Goal: Find specific page/section: Find specific page/section

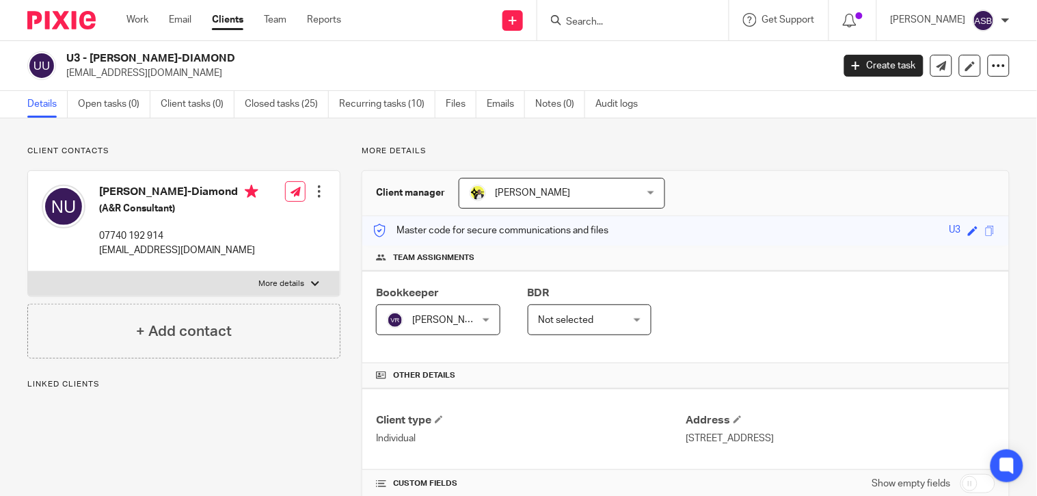
drag, startPoint x: 90, startPoint y: 56, endPoint x: 263, endPoint y: 52, distance: 173.0
click at [263, 52] on h2 "U3 - NGOZI UWAHEMU-DIAMOND" at bounding box center [369, 58] width 606 height 14
copy h2 "NGOZI UWAHEMU-DIAMOND"
click at [597, 16] on input "Search" at bounding box center [626, 22] width 123 height 12
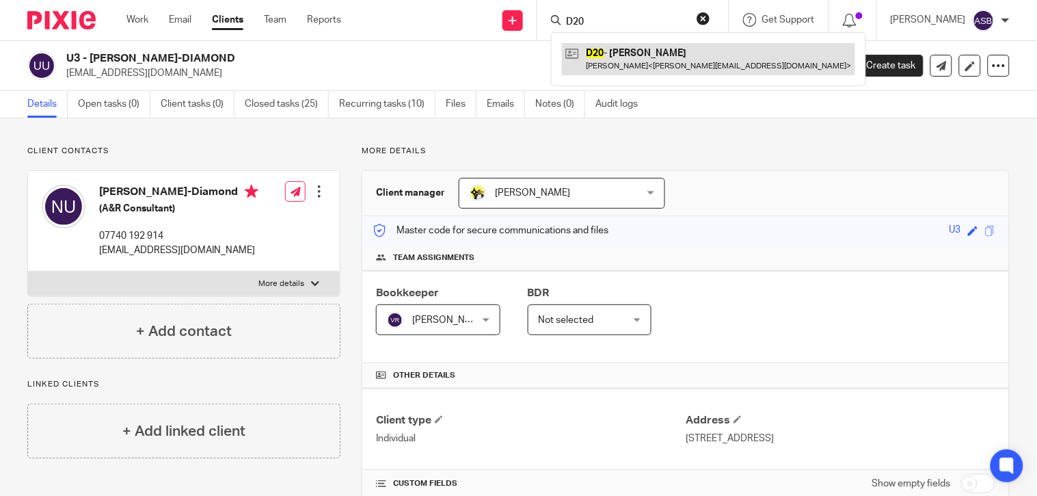
type input "D20"
click at [647, 60] on link at bounding box center [708, 58] width 293 height 31
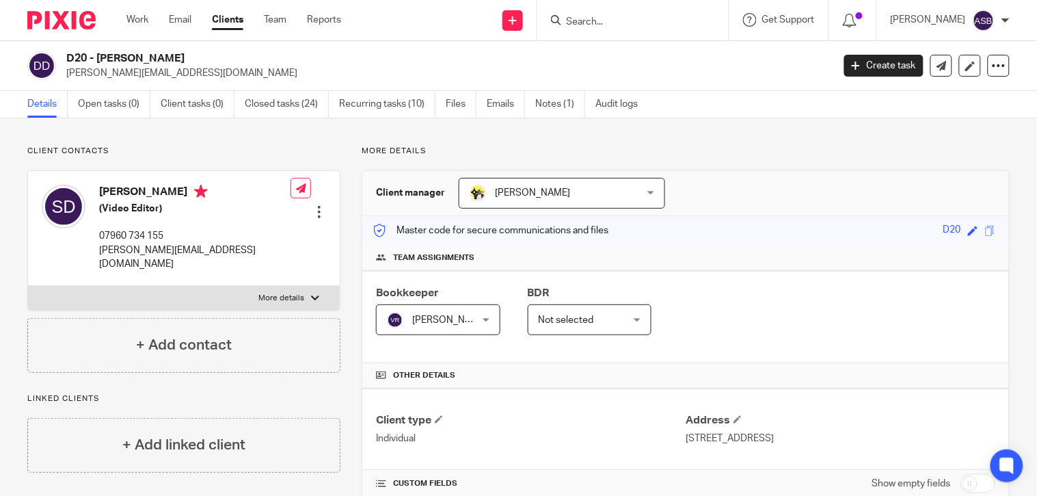
click at [636, 16] on input "Search" at bounding box center [626, 22] width 123 height 12
paste input "LEONI KIW"
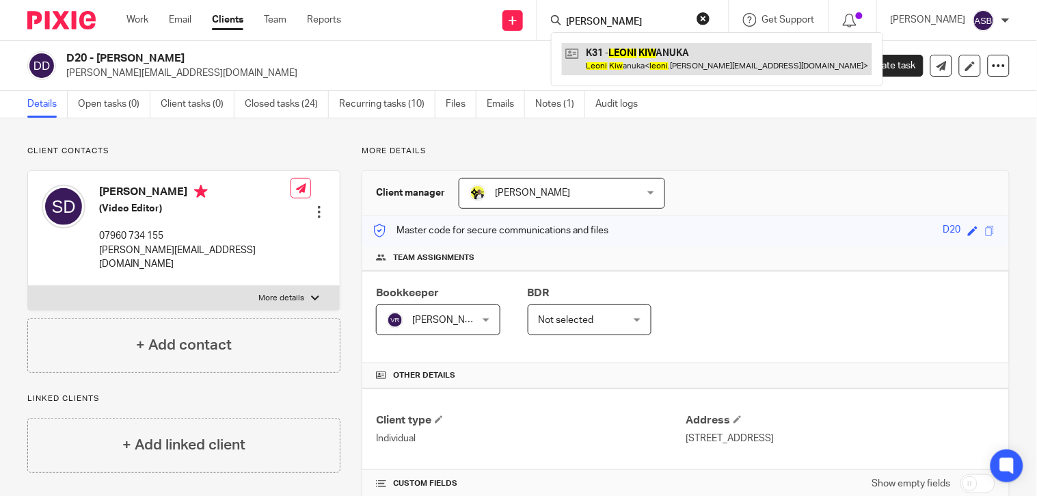
type input "LEONI KIW"
click at [634, 55] on link at bounding box center [717, 58] width 310 height 31
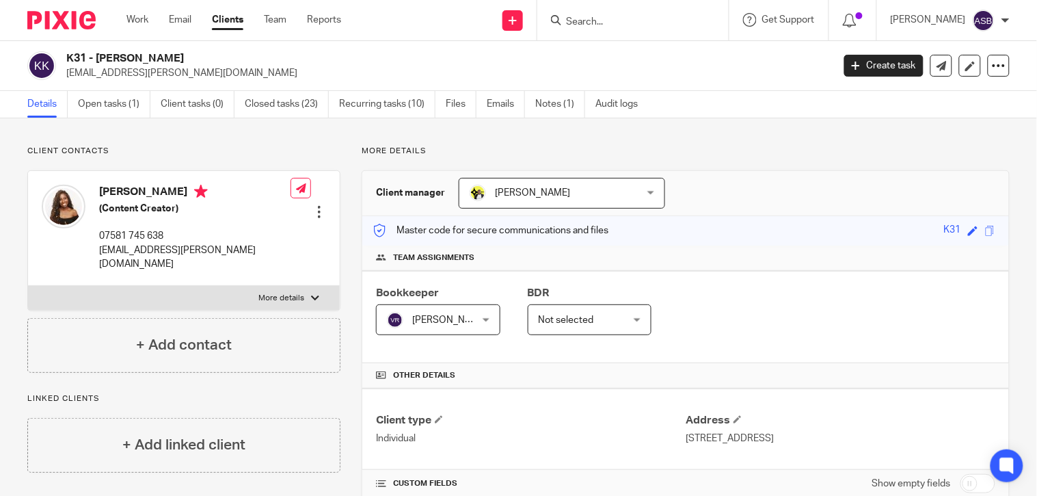
click at [625, 21] on input "Search" at bounding box center [626, 22] width 123 height 12
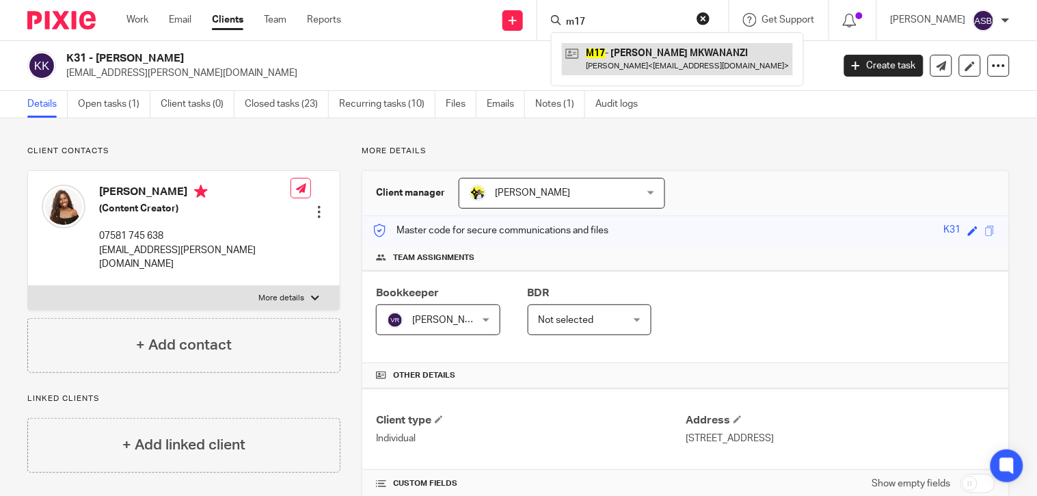
type input "m17"
click at [598, 53] on link at bounding box center [677, 58] width 231 height 31
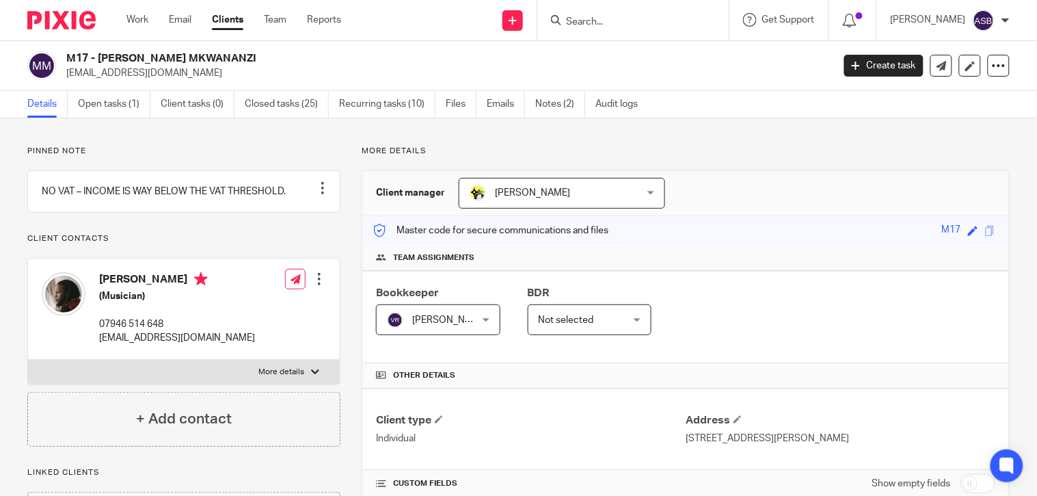
click at [600, 21] on input "Search" at bounding box center [626, 22] width 123 height 12
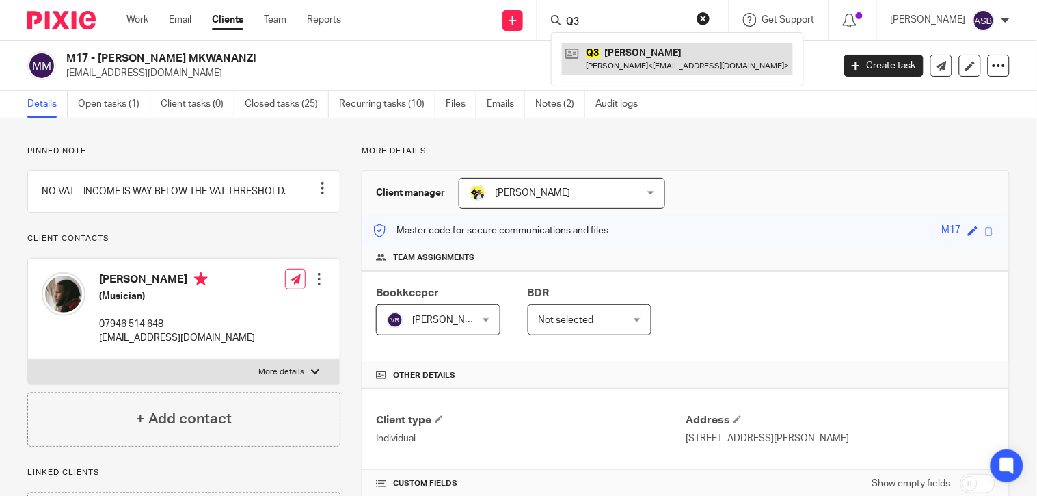
type input "Q3"
click at [630, 46] on link at bounding box center [677, 58] width 231 height 31
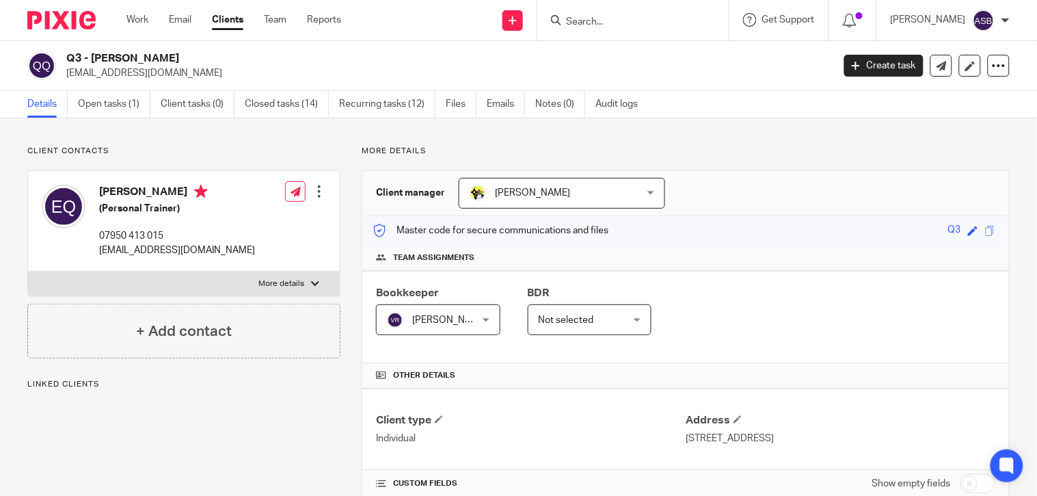
click at [202, 51] on h2 "Q3 - [PERSON_NAME]" at bounding box center [369, 58] width 606 height 14
